Goal: Transaction & Acquisition: Purchase product/service

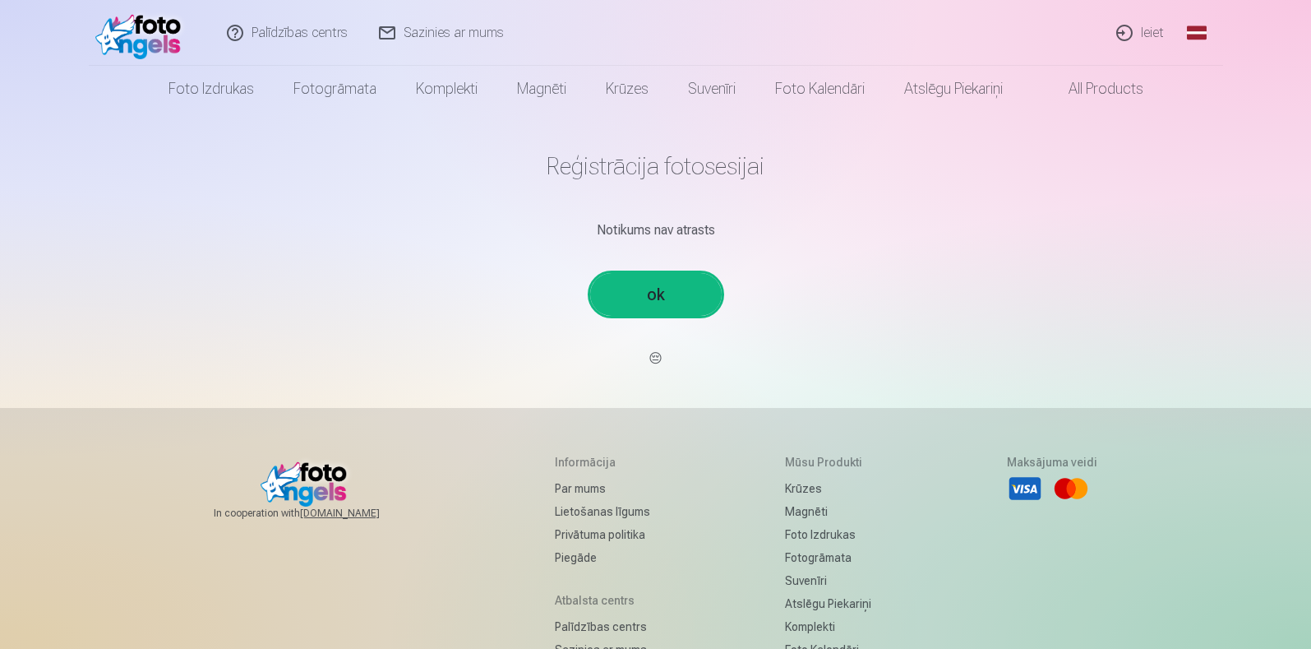
click at [656, 297] on link "ok" at bounding box center [656, 294] width 132 height 43
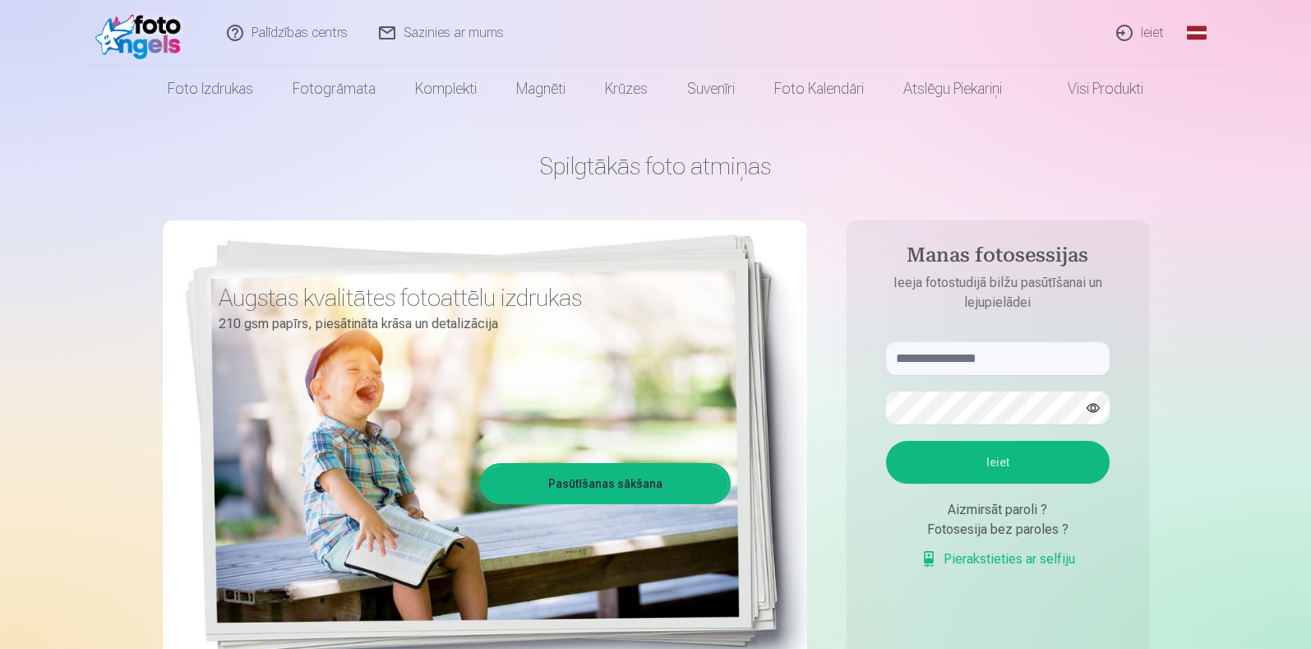
click at [1155, 30] on link "Ieiet" at bounding box center [1141, 33] width 79 height 66
click at [583, 479] on link "Pasūtīšanas sākšana" at bounding box center [606, 483] width 246 height 36
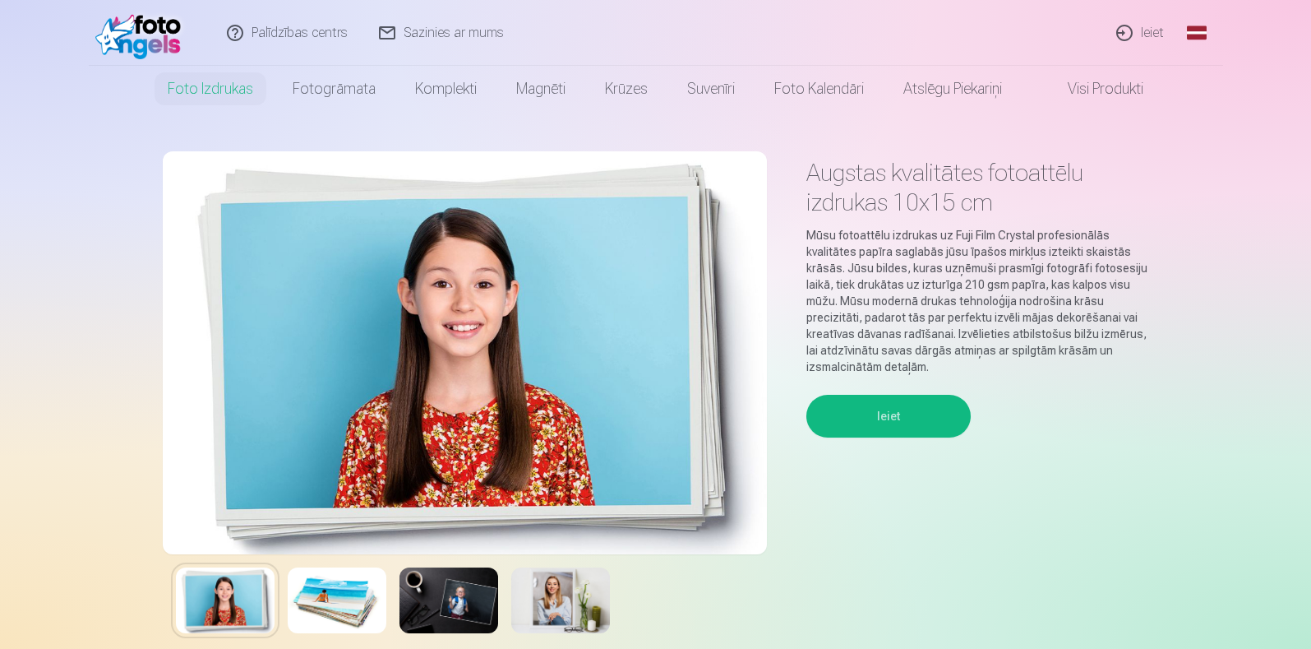
click at [140, 34] on img at bounding box center [142, 33] width 95 height 53
